Goal: Task Accomplishment & Management: Complete application form

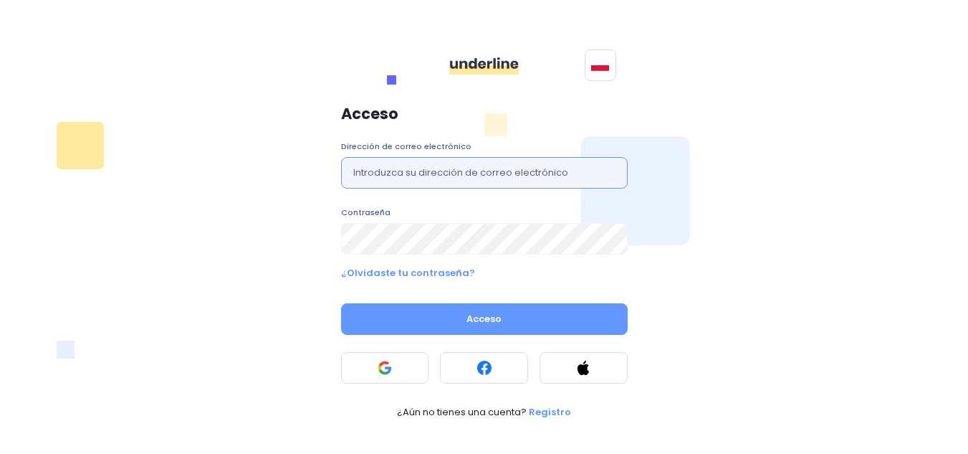
click at [434, 173] on input "text" at bounding box center [484, 173] width 287 height 32
type input "guadalupellon489@gmail.com"
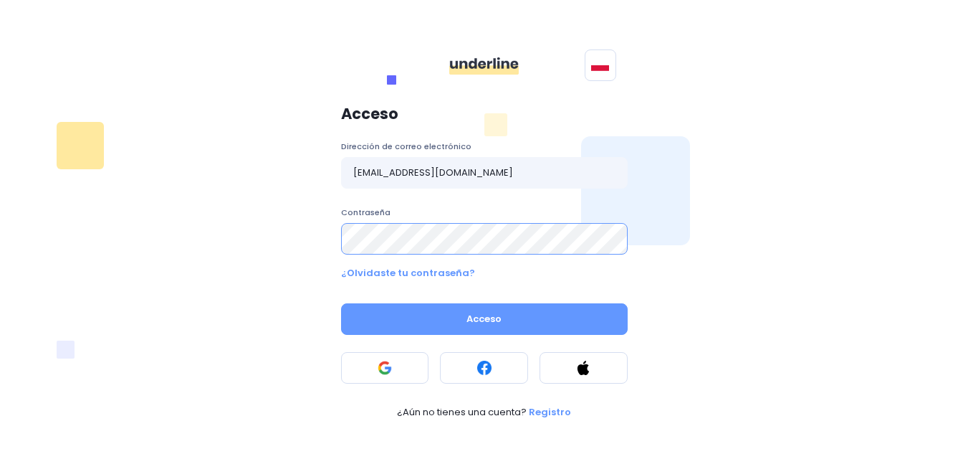
click at [341, 303] on button "Acceso" at bounding box center [484, 319] width 287 height 32
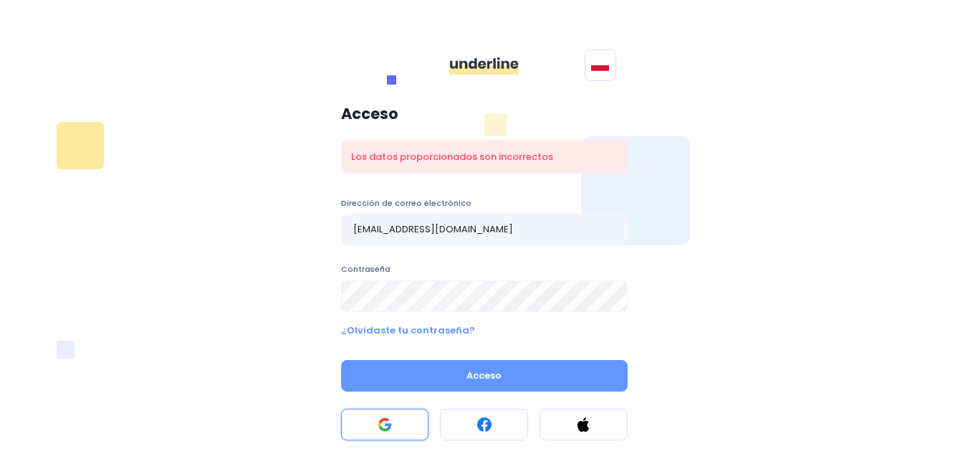
click at [368, 433] on button at bounding box center [385, 424] width 88 height 32
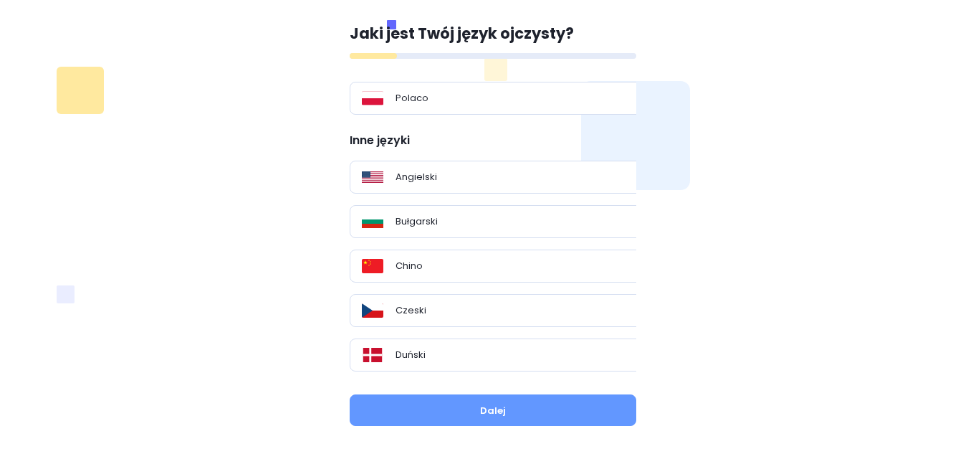
scroll to position [73, 0]
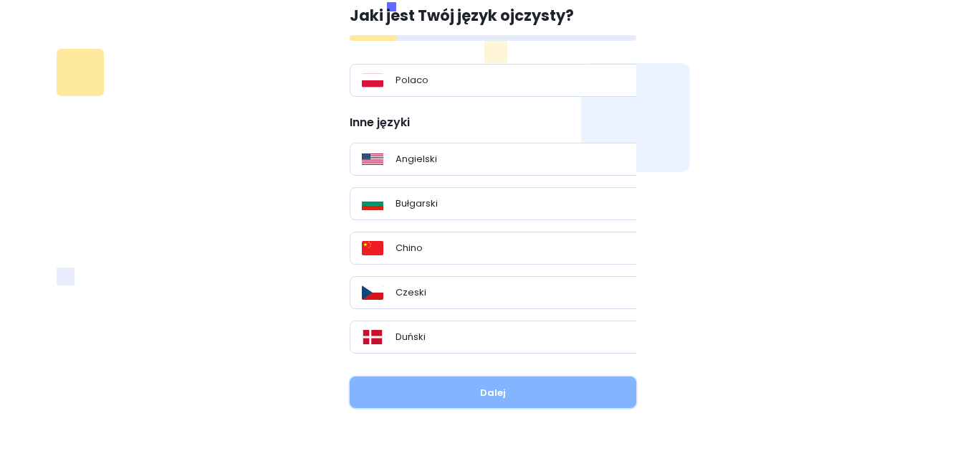
click at [506, 387] on button "Dalej" at bounding box center [493, 392] width 287 height 32
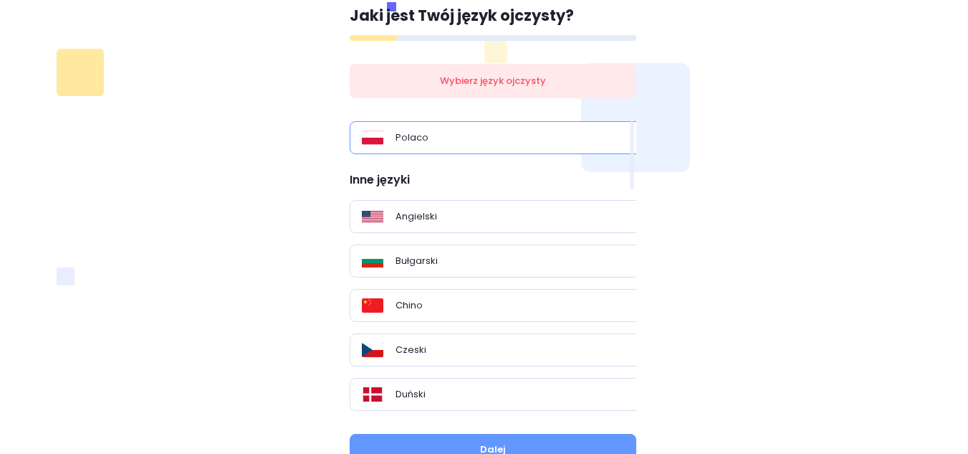
click at [531, 139] on div "Polaco" at bounding box center [498, 137] width 273 height 14
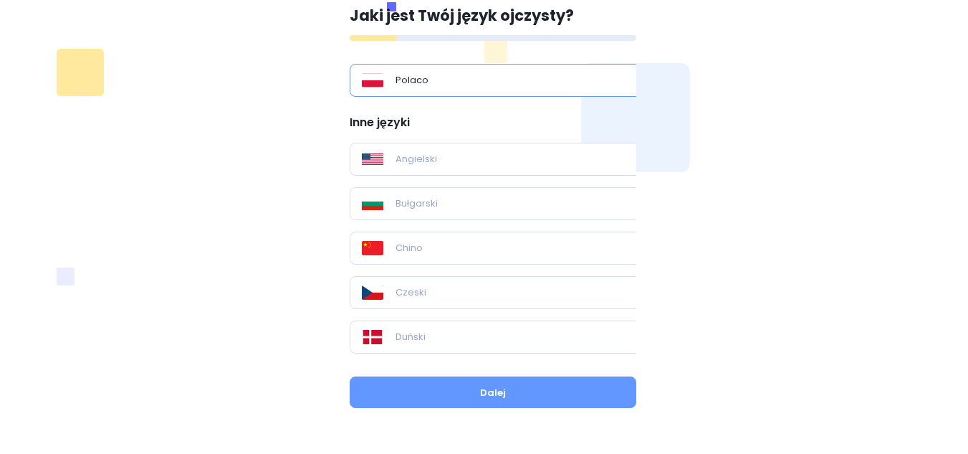
scroll to position [0, 0]
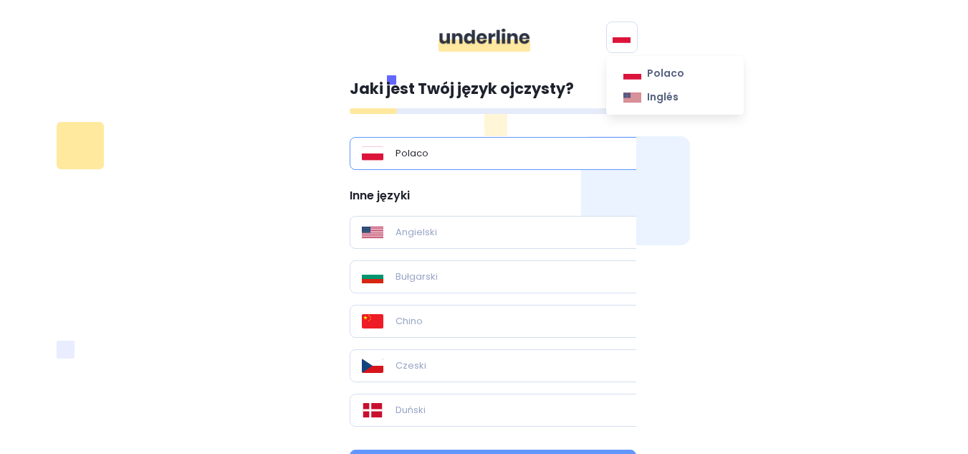
click at [624, 27] on button at bounding box center [622, 37] width 32 height 32
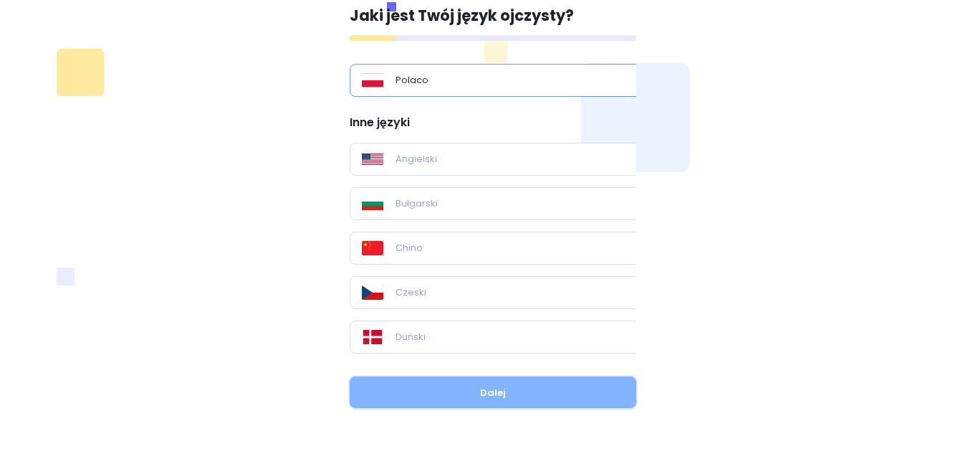
click at [456, 385] on button "Dalej" at bounding box center [493, 392] width 287 height 32
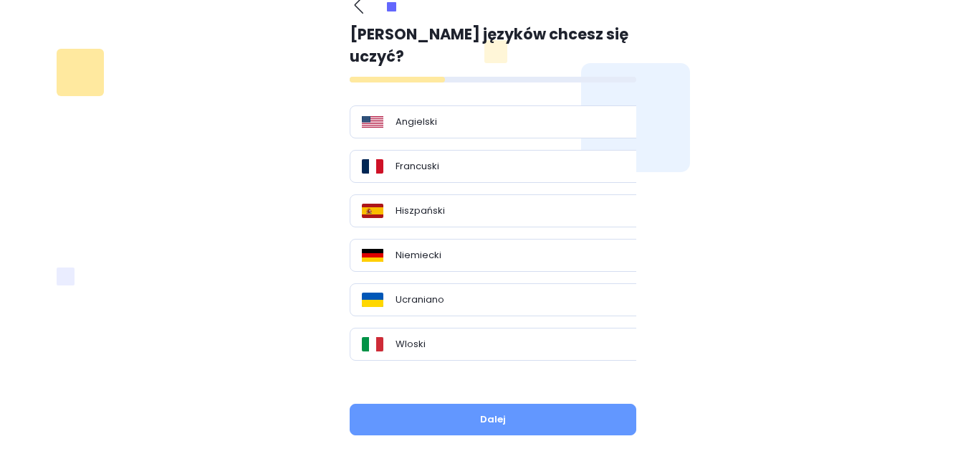
scroll to position [64, 0]
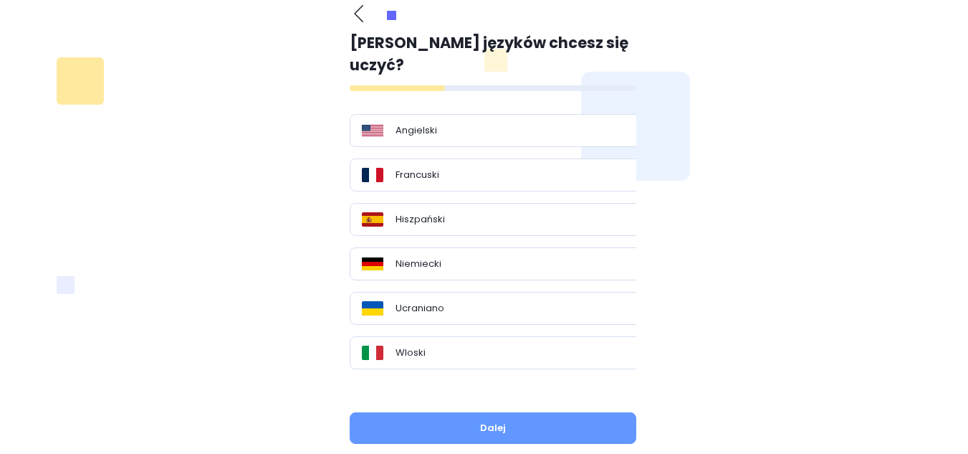
click at [727, 148] on div "Jaki jest Twój język ojczysty? Polaco Inne języki Angielski Bułgarski Chino Cze…" at bounding box center [484, 230] width 843 height 468
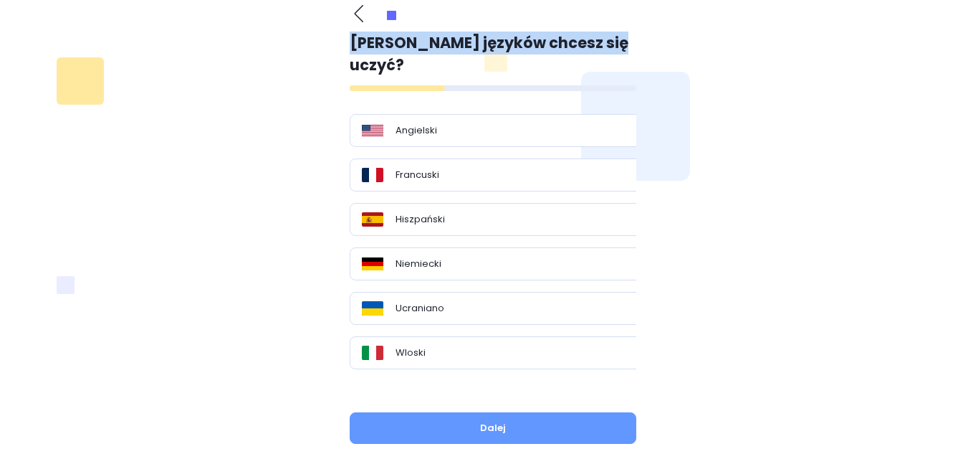
drag, startPoint x: 347, startPoint y: 42, endPoint x: 615, endPoint y: 42, distance: 267.9
click at [615, 42] on div "Jaki jest Twój język ojczysty? Polaco Inne języki Angielski Bułgarski Chino Cze…" at bounding box center [484, 230] width 287 height 468
copy font "[PERSON_NAME] języków chcesz się uczyć?"
click at [638, 34] on div "Jaki jest Twój język ojczysty? Polaco Inne języki Angielski Bułgarski Chino Cze…" at bounding box center [484, 230] width 843 height 468
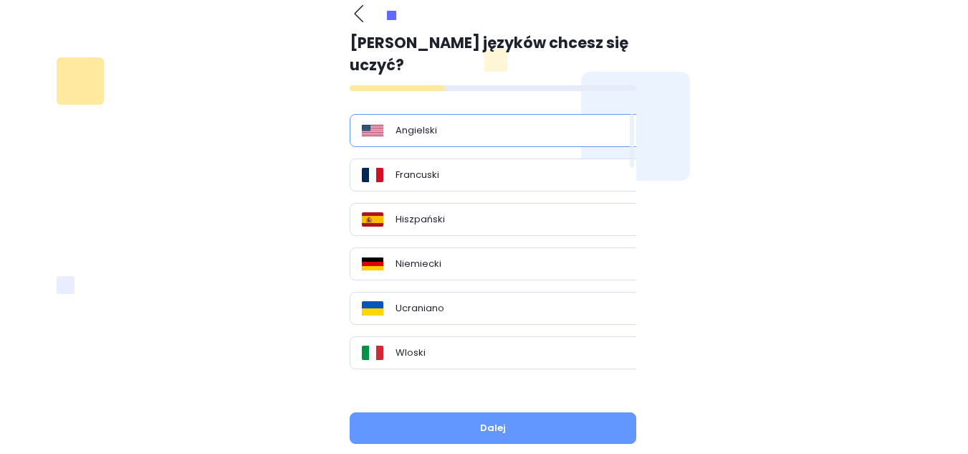
click at [451, 123] on div "Angielski" at bounding box center [498, 130] width 273 height 14
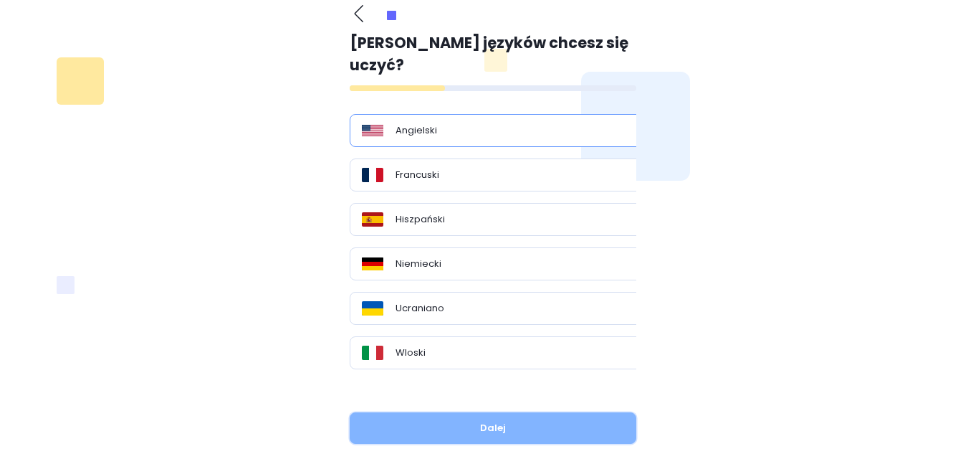
click at [476, 412] on button "Dalej" at bounding box center [493, 428] width 287 height 32
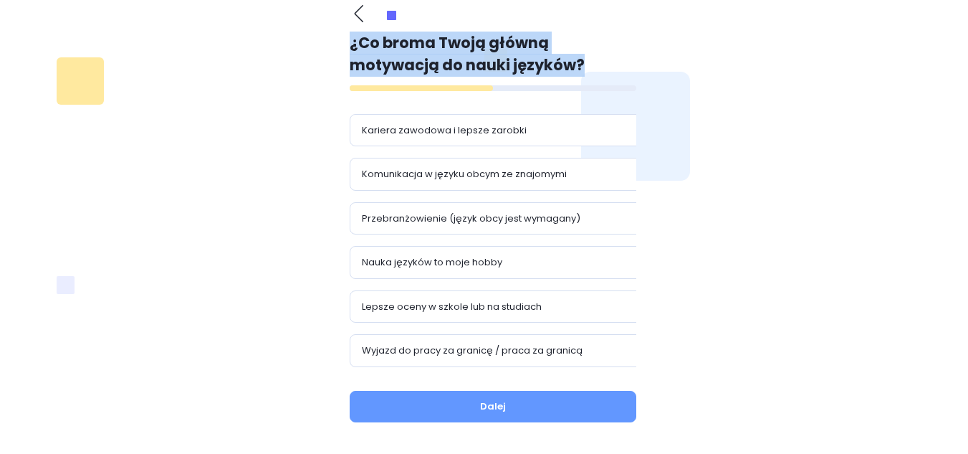
drag, startPoint x: 342, startPoint y: 39, endPoint x: 502, endPoint y: 66, distance: 161.9
click at [502, 66] on div "Jaki jest Twój język ojczysty? Polaco Inne języki Angielski Bułgarski Chino Cze…" at bounding box center [484, 219] width 287 height 446
copy font "¿Co broma Twoją główną motywacją do nauki języków?"
